Goal: Task Accomplishment & Management: Manage account settings

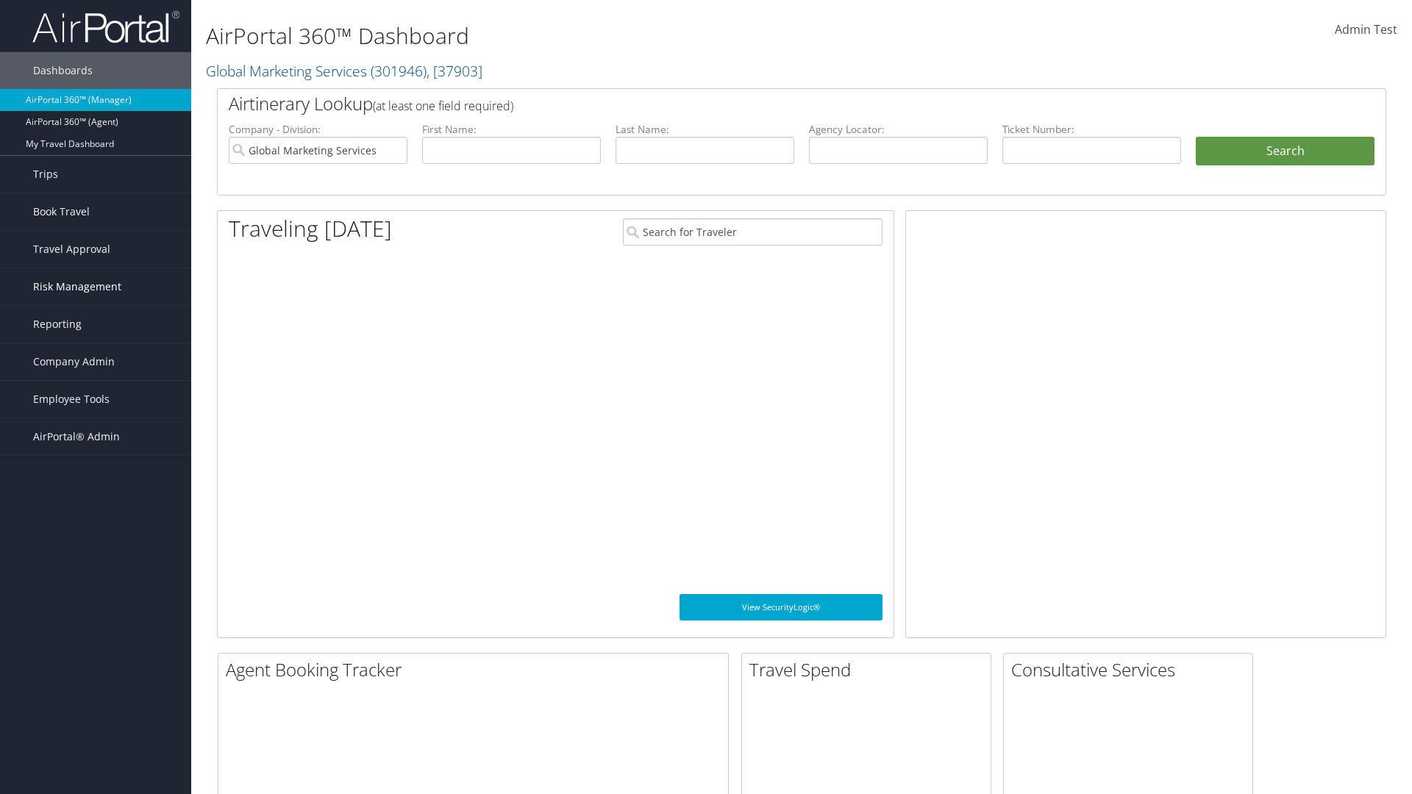
click at [96, 287] on span "Risk Management" at bounding box center [77, 286] width 88 height 37
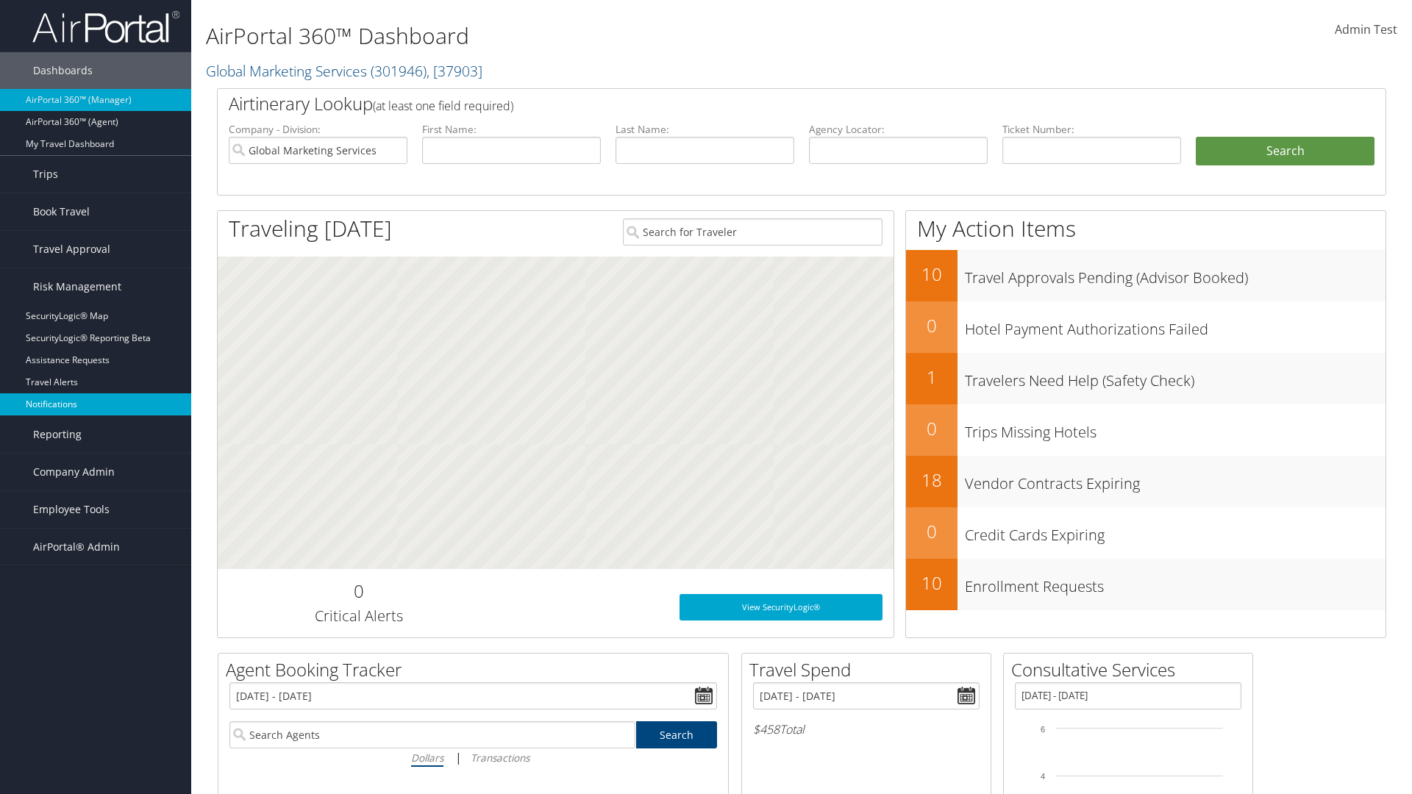
click at [96, 404] on link "Notifications" at bounding box center [95, 404] width 191 height 22
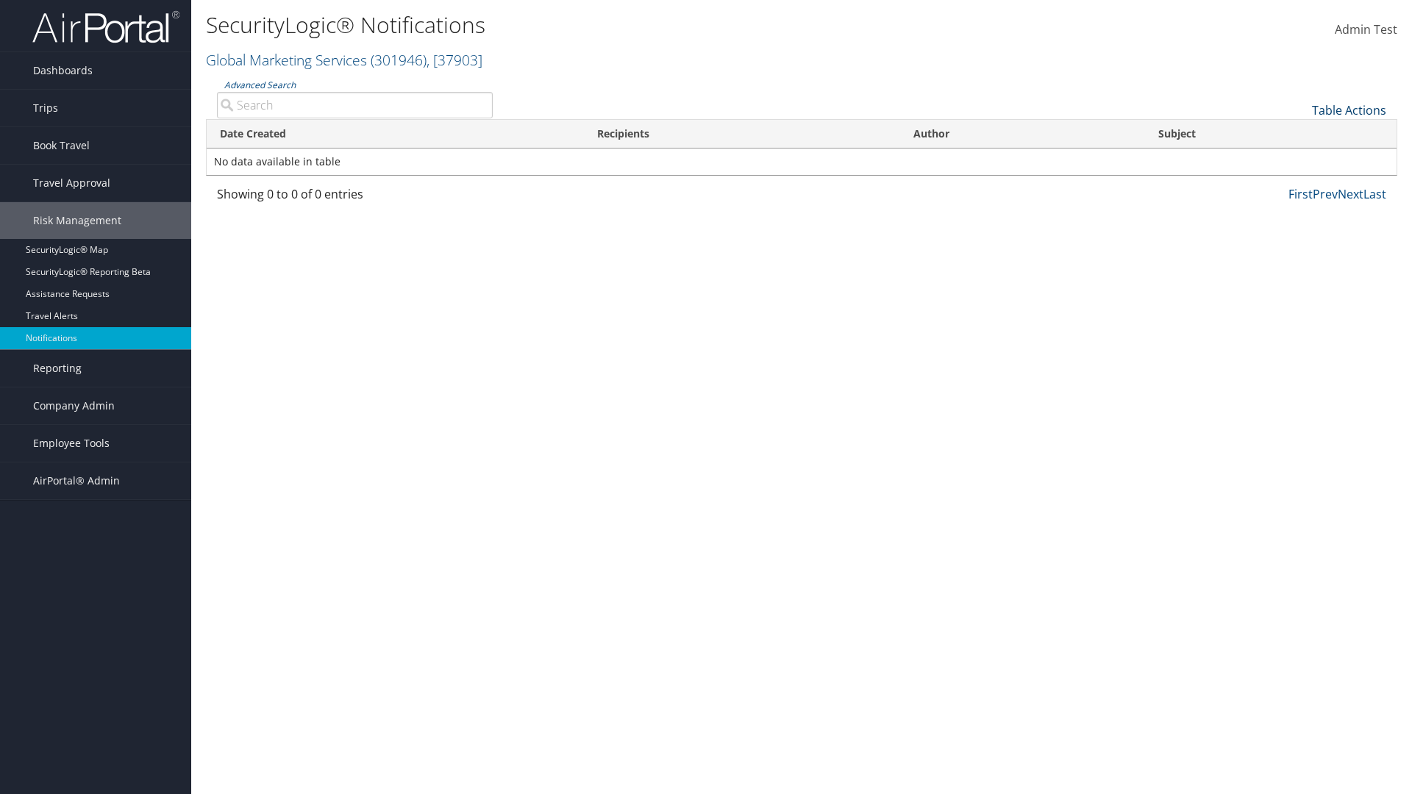
click at [1349, 110] on link "Table Actions" at bounding box center [1349, 110] width 74 height 16
click at [1299, 132] on link "Download Report" at bounding box center [1299, 133] width 193 height 25
click at [1349, 110] on link "Table Actions" at bounding box center [1349, 110] width 74 height 16
click at [1299, 134] on link "Date Created" at bounding box center [1299, 134] width 193 height 25
click at [1299, 159] on link "Recipients" at bounding box center [1299, 159] width 193 height 25
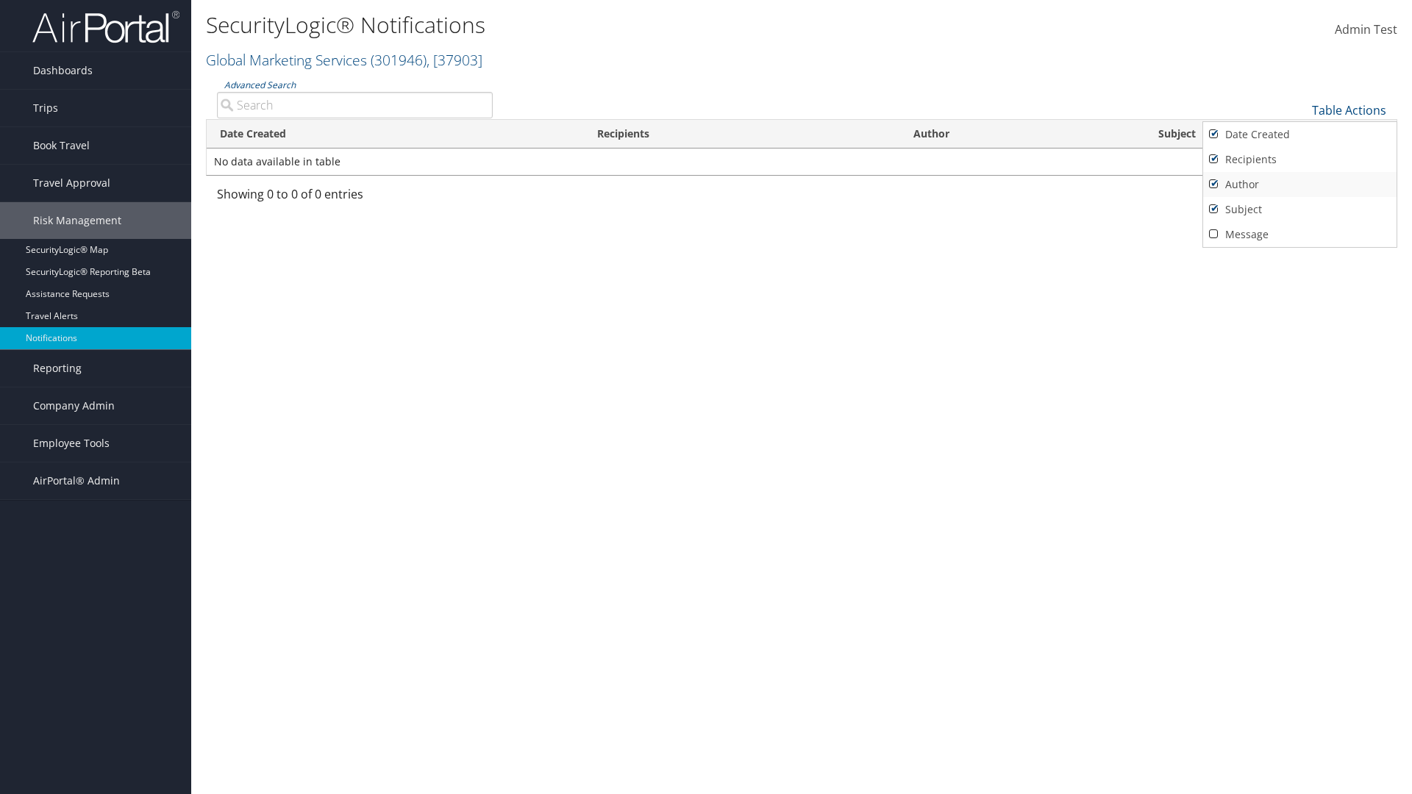
click at [1299, 184] on link "Author" at bounding box center [1299, 184] width 193 height 25
click at [1299, 209] on link "Subject" at bounding box center [1299, 209] width 193 height 25
click at [1299, 234] on link "Message" at bounding box center [1299, 234] width 193 height 25
click at [706, 397] on div at bounding box center [706, 397] width 1412 height 794
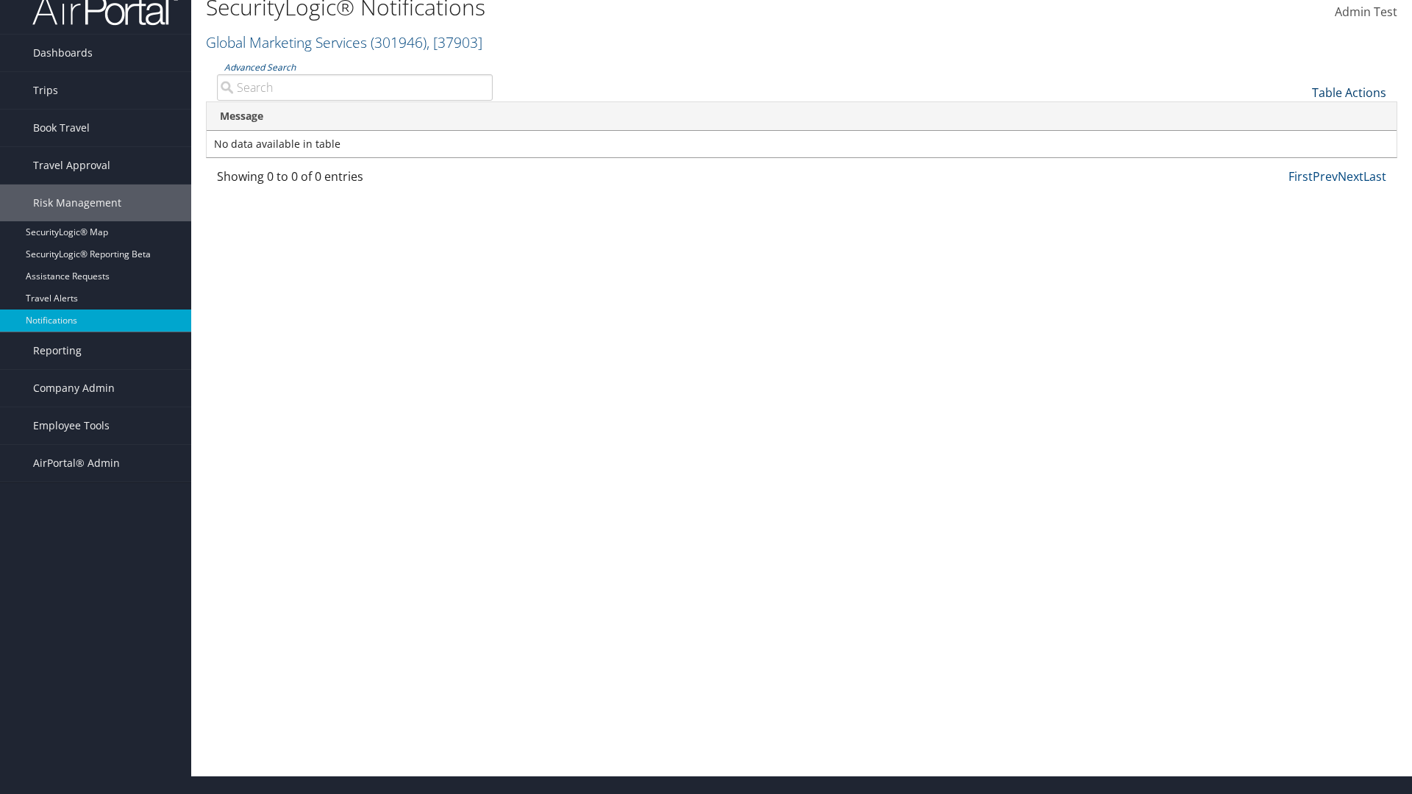
click at [1349, 92] on link "Table Actions" at bounding box center [1349, 93] width 74 height 16
click at [1299, 116] on link "Date Created" at bounding box center [1299, 116] width 193 height 25
click at [1299, 141] on link "Recipients" at bounding box center [1299, 141] width 193 height 25
click at [1299, 166] on link "Author" at bounding box center [1299, 166] width 193 height 25
click at [1299, 191] on link "Subject" at bounding box center [1299, 191] width 193 height 25
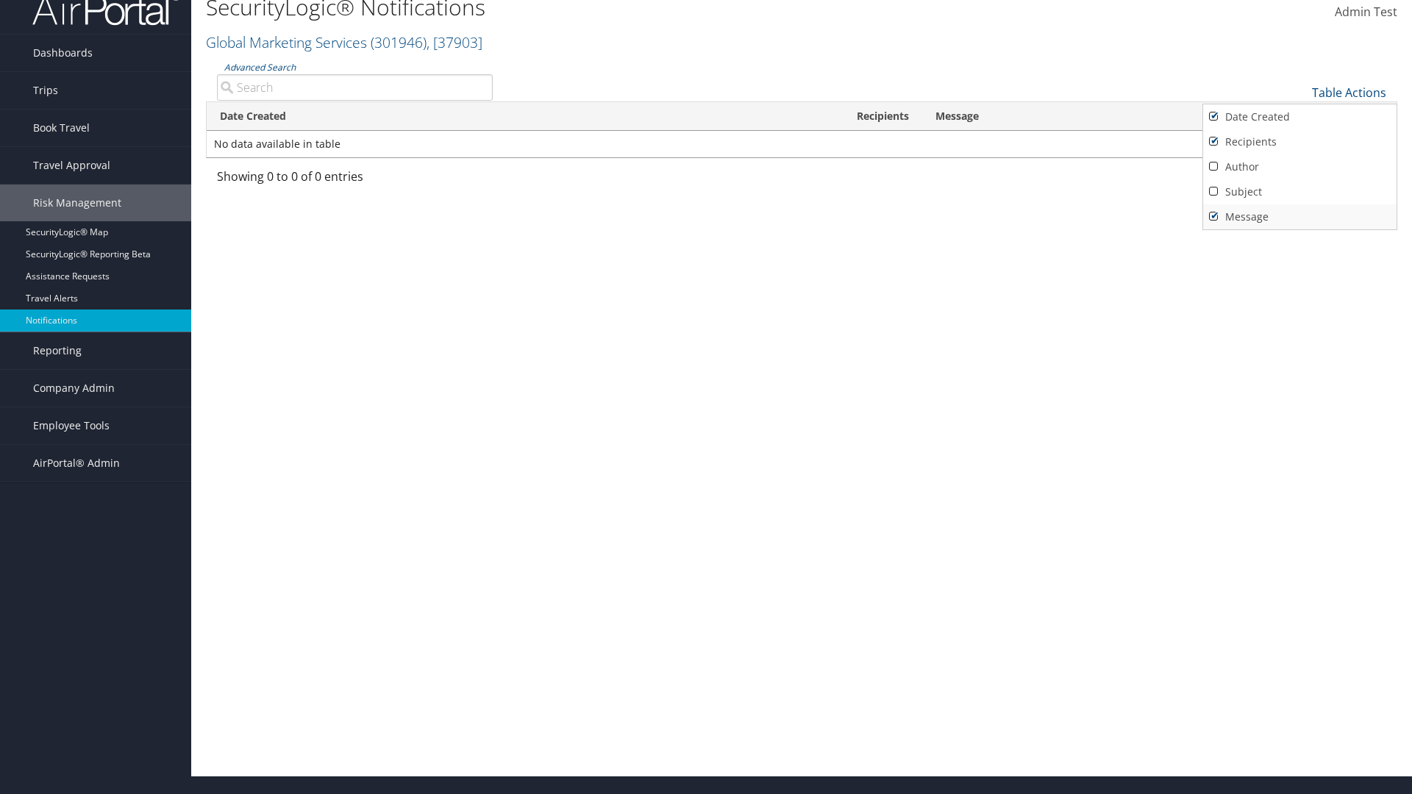
click at [1299, 216] on link "Message" at bounding box center [1299, 216] width 193 height 25
click at [706, 397] on div at bounding box center [706, 397] width 1412 height 794
click at [1349, 92] on link "Table Actions" at bounding box center [1349, 93] width 74 height 16
click at [1299, 141] on link "25" at bounding box center [1299, 141] width 193 height 25
